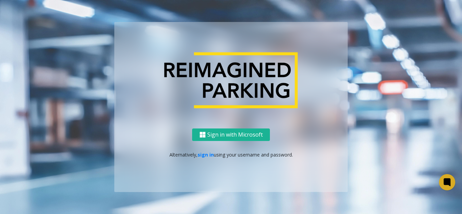
click at [207, 158] on div "Sign in with Microsoft Alternatively, sign in using your username and password." at bounding box center [230, 161] width 233 height 64
click at [205, 156] on link "sign in" at bounding box center [206, 155] width 16 height 6
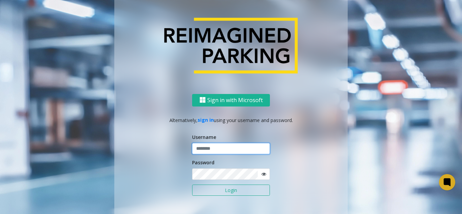
type input "*******"
click at [200, 191] on button "Login" at bounding box center [231, 191] width 78 height 12
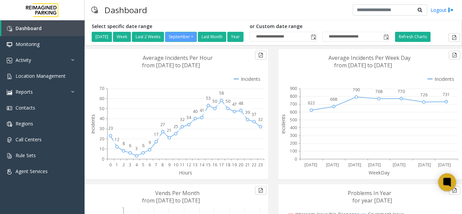
click at [447, 186] on icon at bounding box center [447, 182] width 11 height 11
click at [50, 57] on link "Activity" at bounding box center [42, 60] width 85 height 16
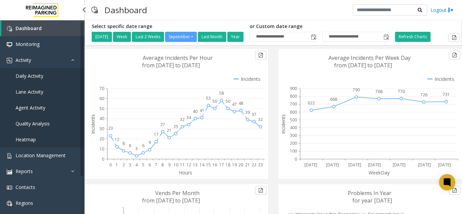
click at [49, 74] on link "Daily Activity" at bounding box center [42, 76] width 85 height 16
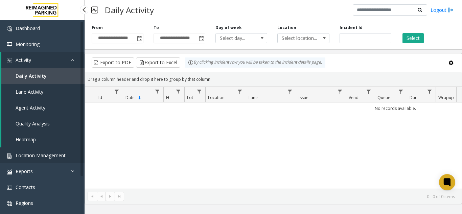
click at [57, 160] on link "Location Management" at bounding box center [42, 155] width 85 height 16
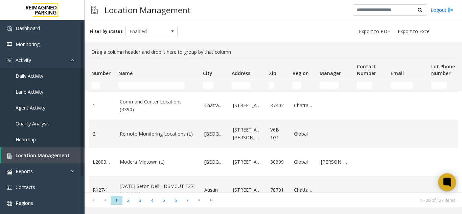
click at [447, 183] on icon at bounding box center [446, 182] width 5 height 3
click at [445, 183] on icon at bounding box center [446, 182] width 5 height 5
click at [452, 179] on icon at bounding box center [447, 182] width 11 height 11
click at [34, 154] on span "Location Management" at bounding box center [43, 155] width 54 height 6
